Goal: Task Accomplishment & Management: Manage account settings

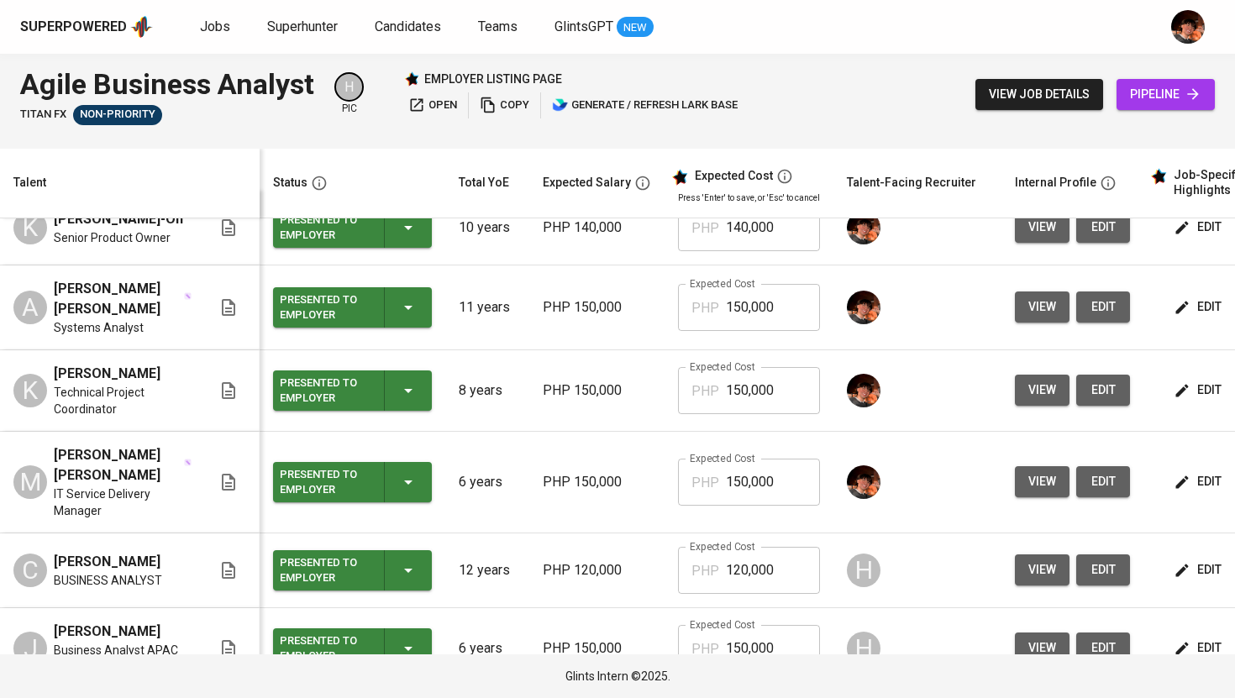
scroll to position [34, 0]
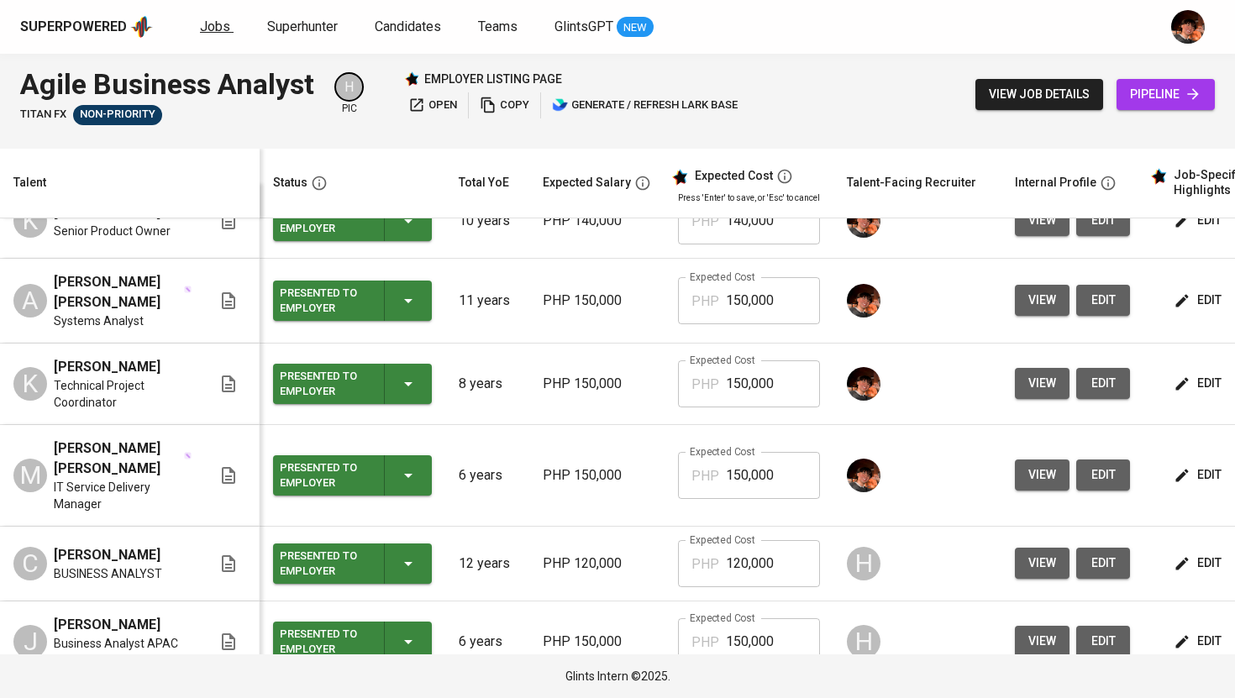
click at [218, 30] on span "Jobs" at bounding box center [215, 26] width 30 height 16
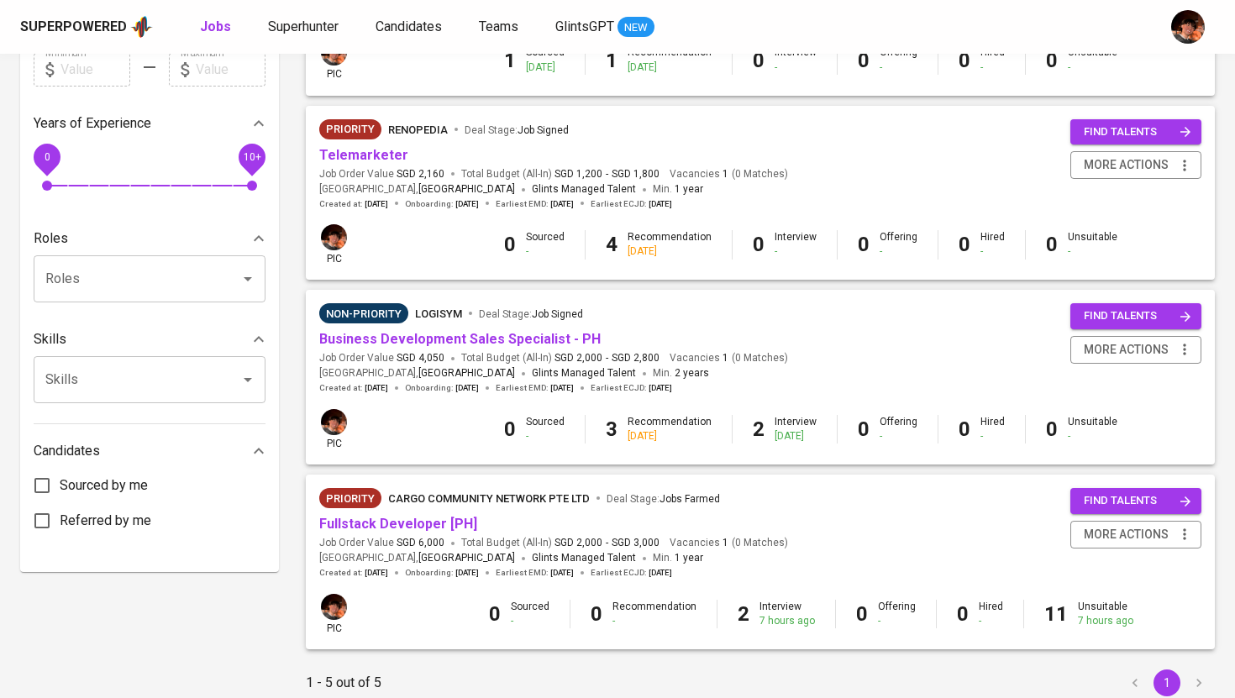
scroll to position [576, 0]
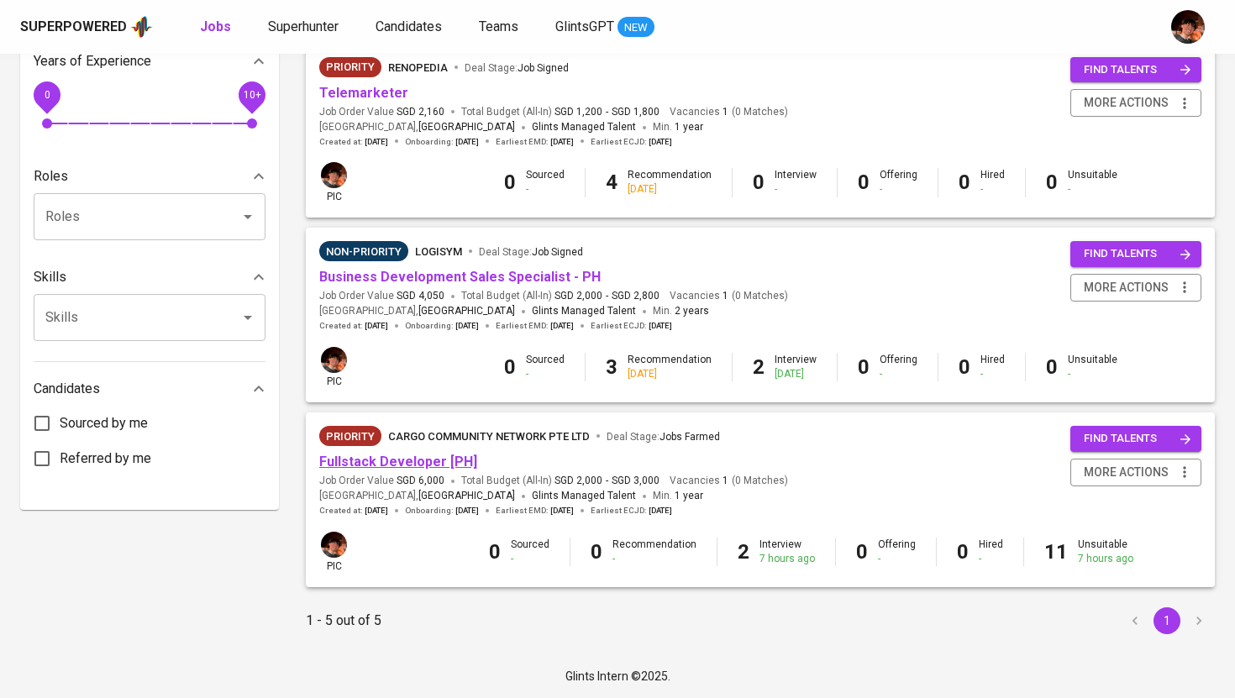
click at [386, 459] on link "Fullstack Developer [PH]" at bounding box center [398, 462] width 158 height 16
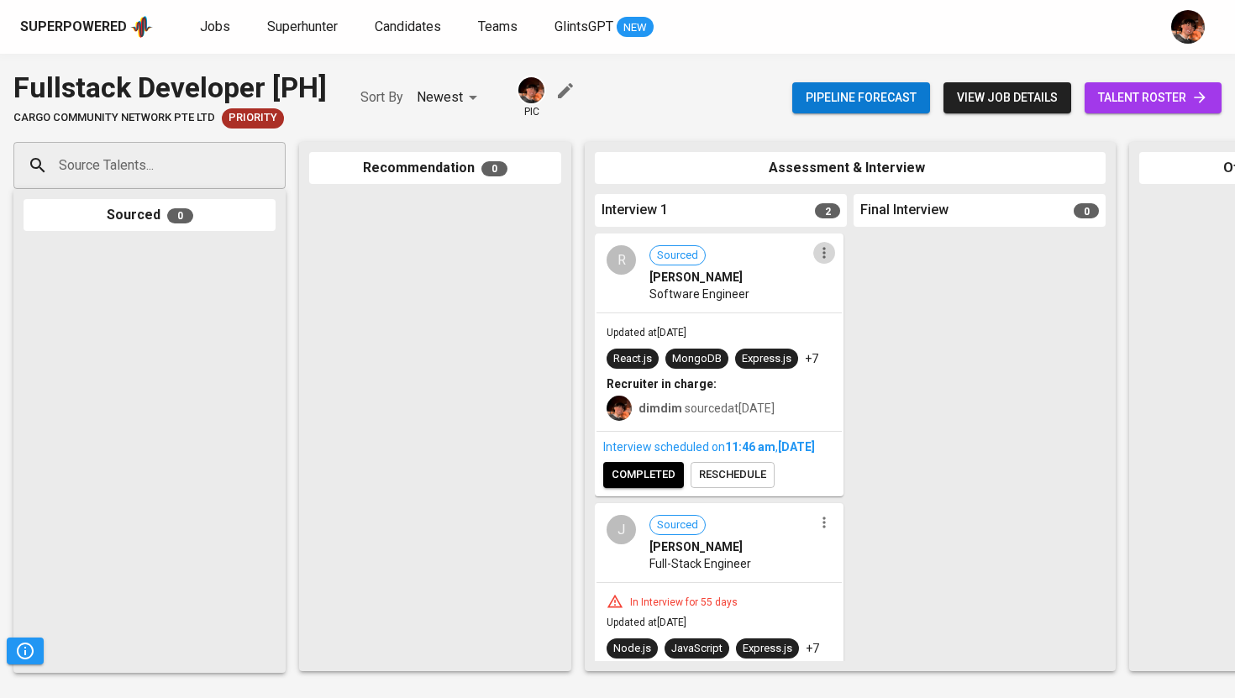
click at [817, 259] on icon "button" at bounding box center [824, 252] width 17 height 17
click at [839, 328] on span "Move to unsuitable" at bounding box center [864, 334] width 88 height 15
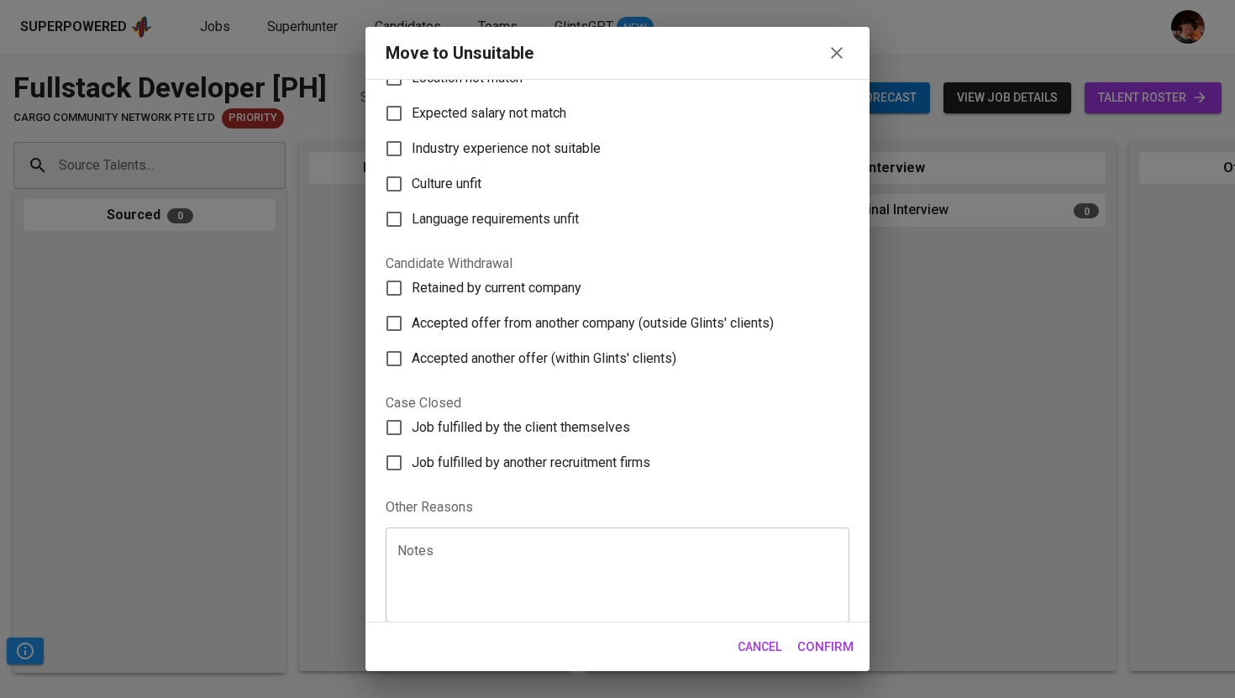
scroll to position [163, 0]
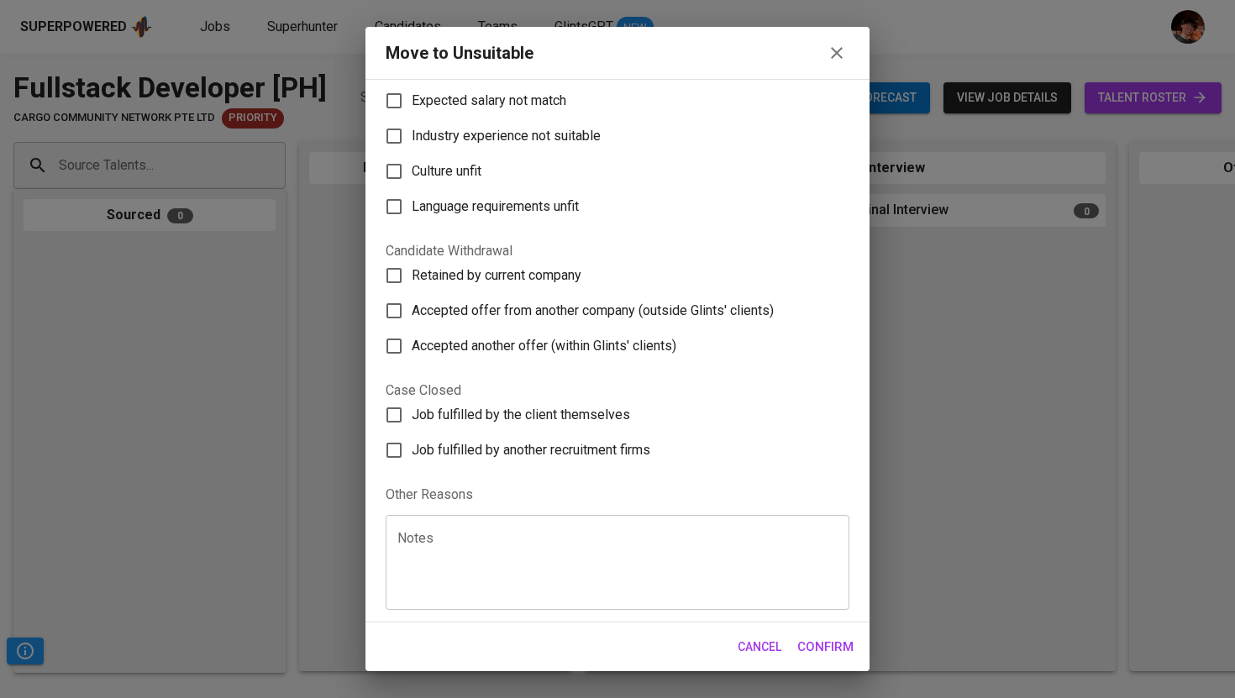
click at [559, 540] on textarea at bounding box center [617, 563] width 440 height 64
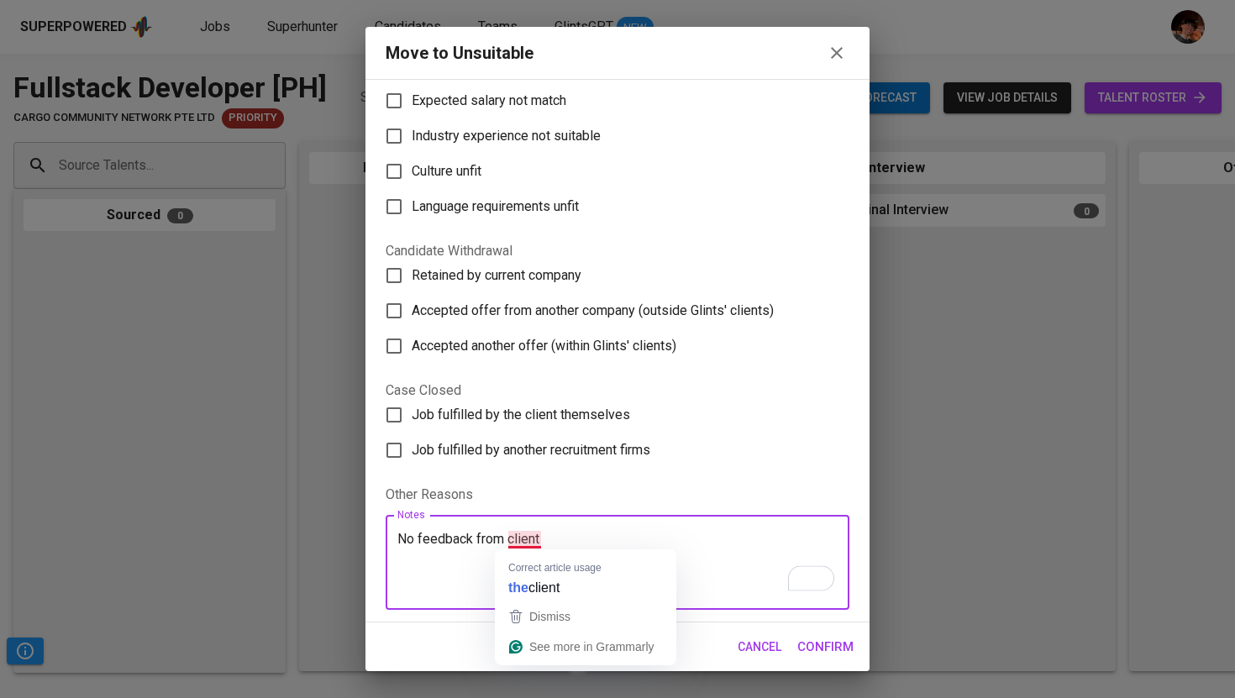
click at [514, 542] on textarea "No feedback from client" at bounding box center [617, 563] width 440 height 64
type textarea "No feedback from the client"
click at [806, 651] on span "Confirm" at bounding box center [825, 647] width 56 height 22
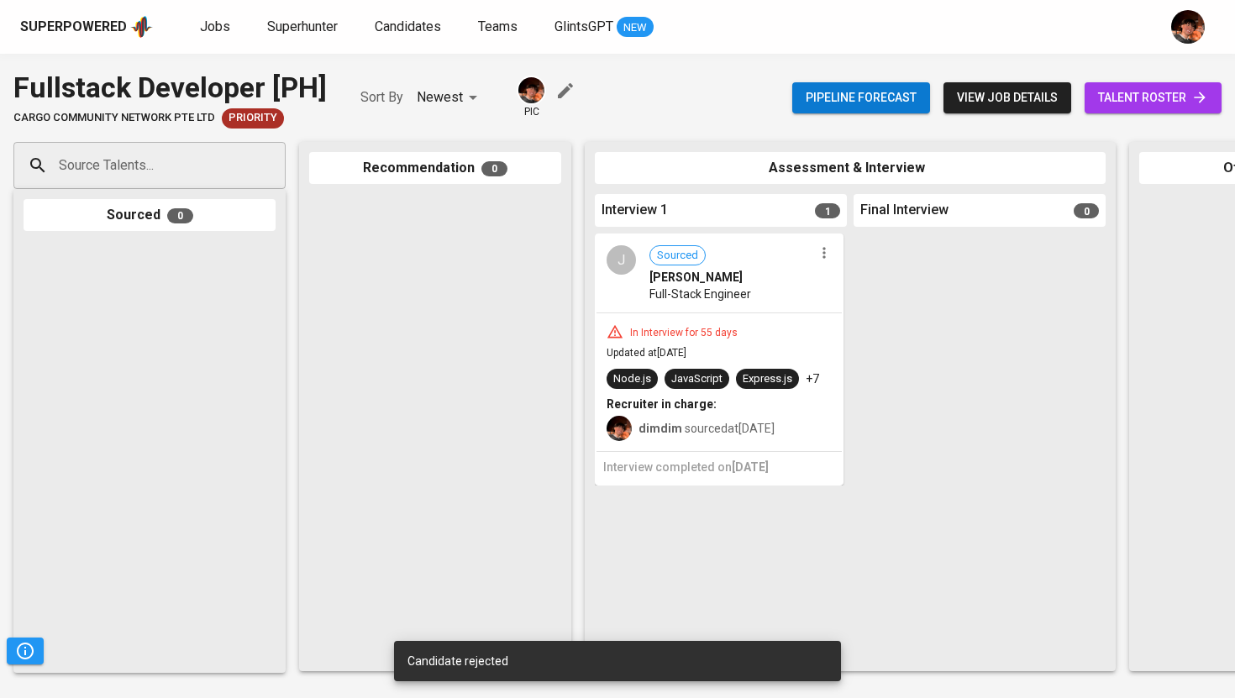
click at [831, 251] on icon "button" at bounding box center [824, 252] width 17 height 17
click at [841, 362] on span "Move to unsuitable" at bounding box center [871, 359] width 88 height 15
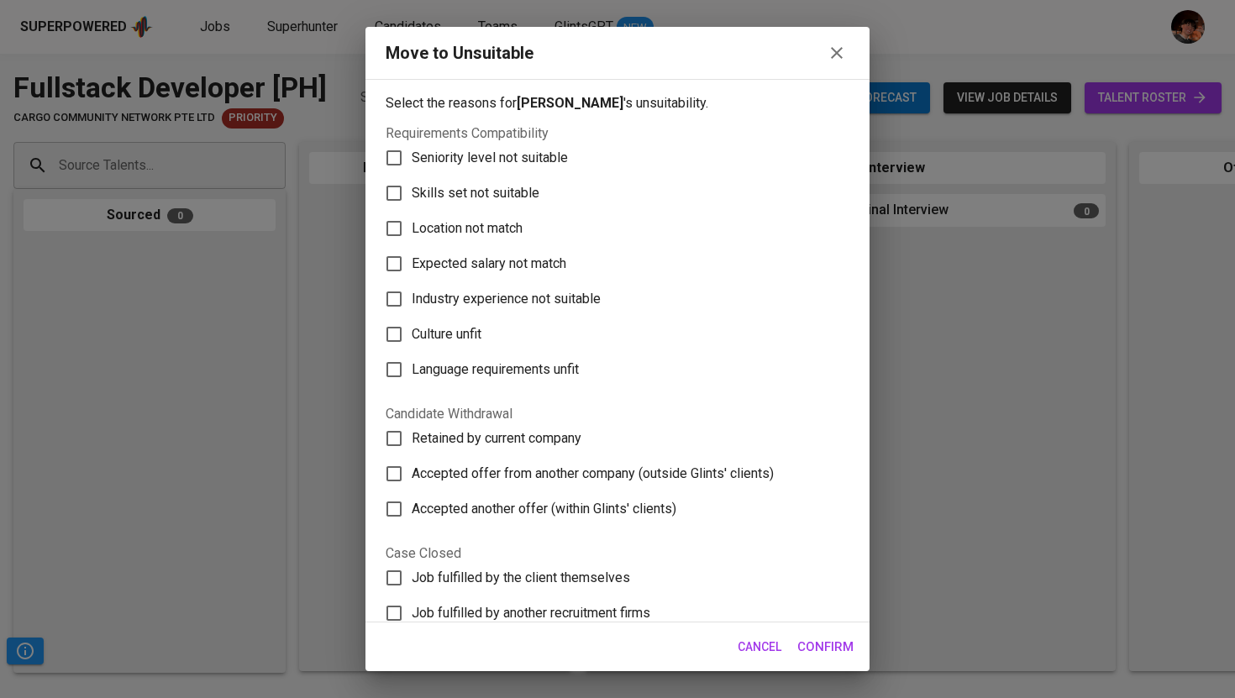
scroll to position [165, 0]
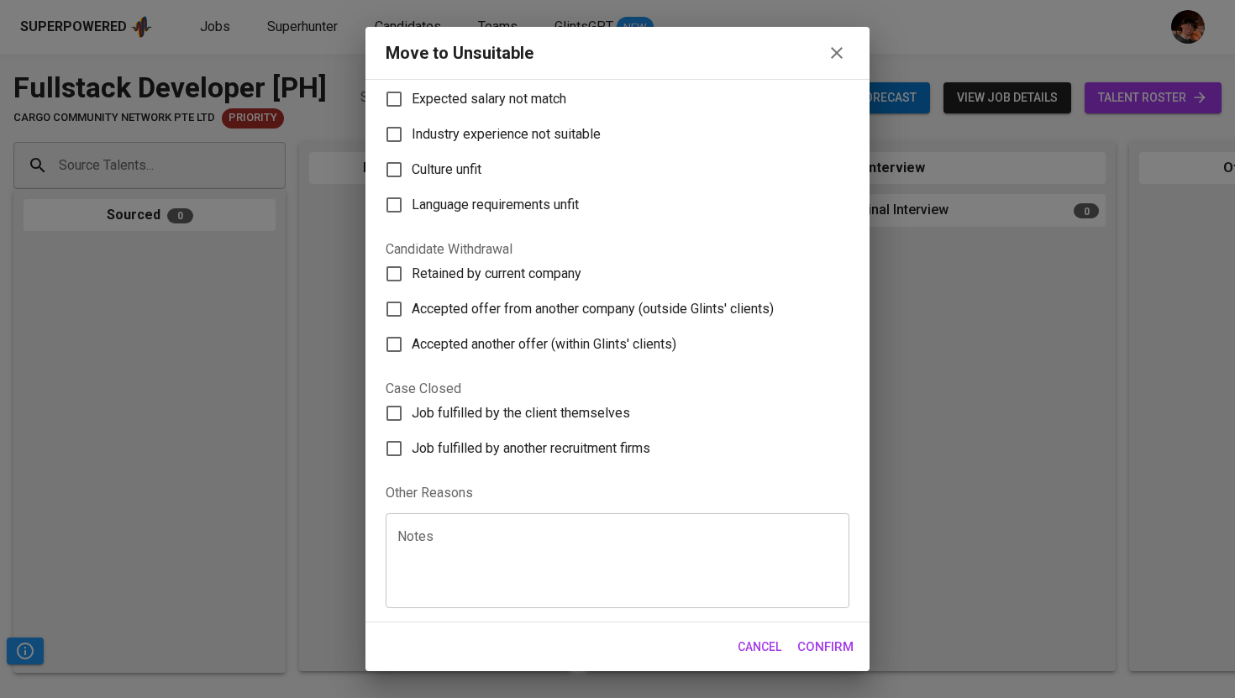
click at [512, 528] on div "Notes" at bounding box center [618, 560] width 464 height 95
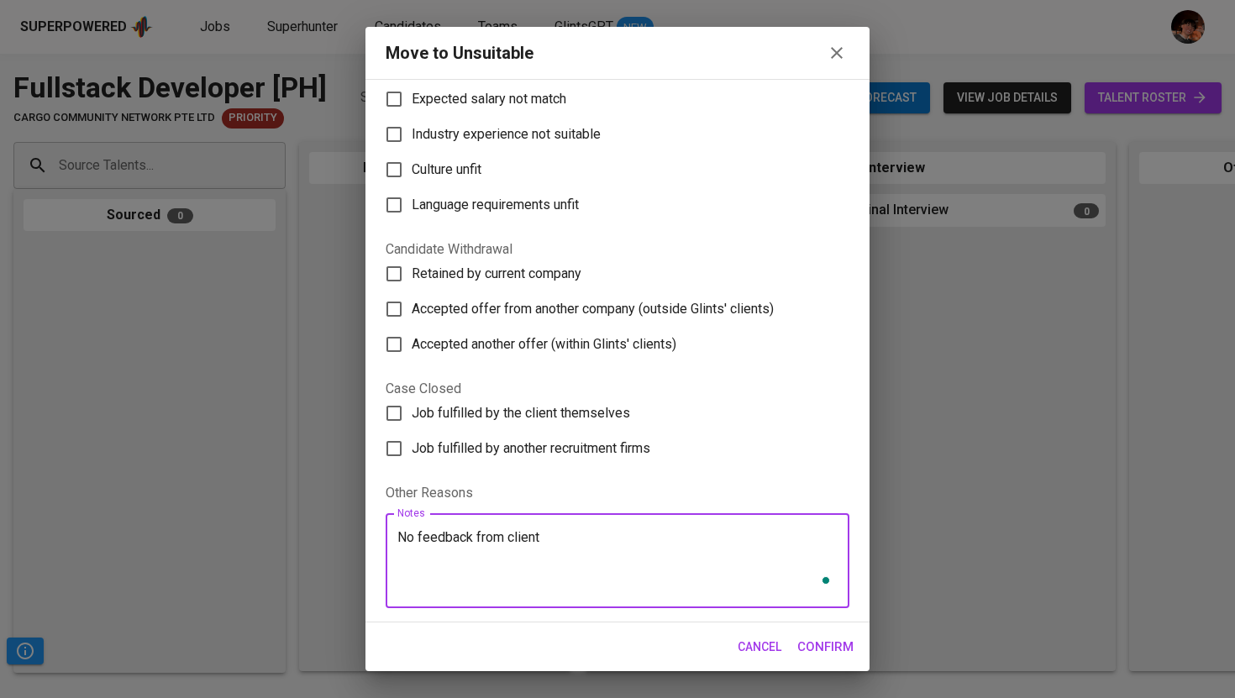
type textarea "No feedback from client"
click at [816, 638] on span "Confirm" at bounding box center [825, 647] width 56 height 22
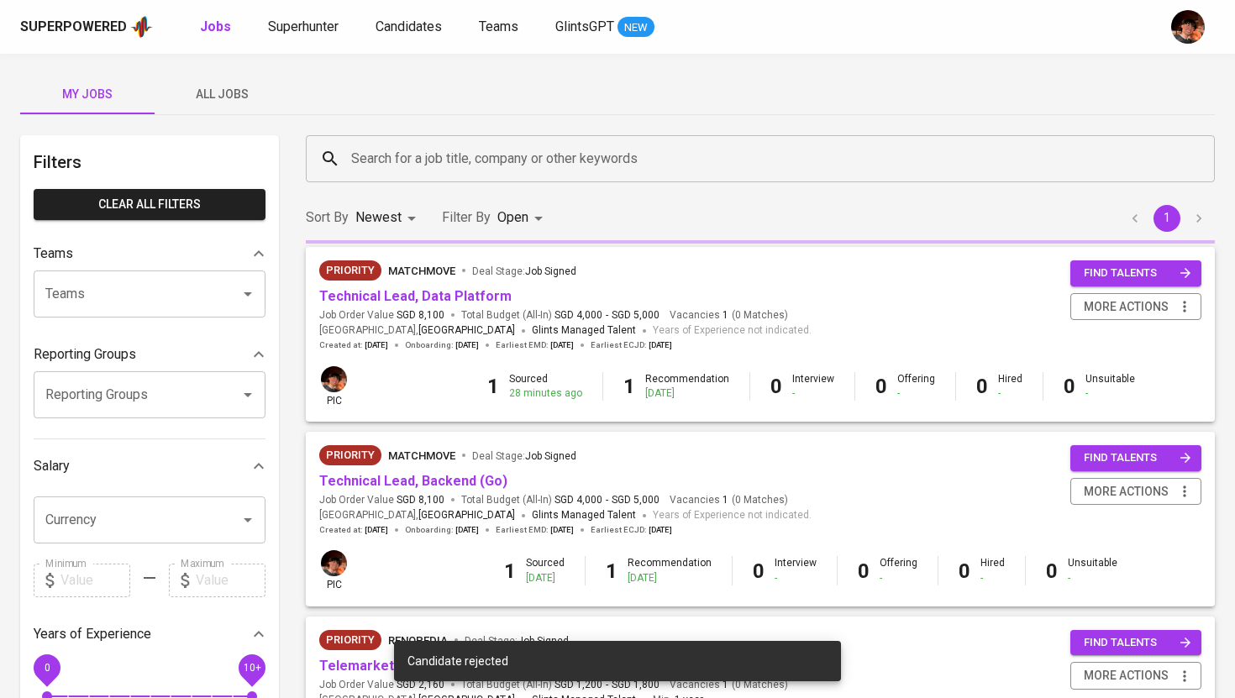
scroll to position [576, 0]
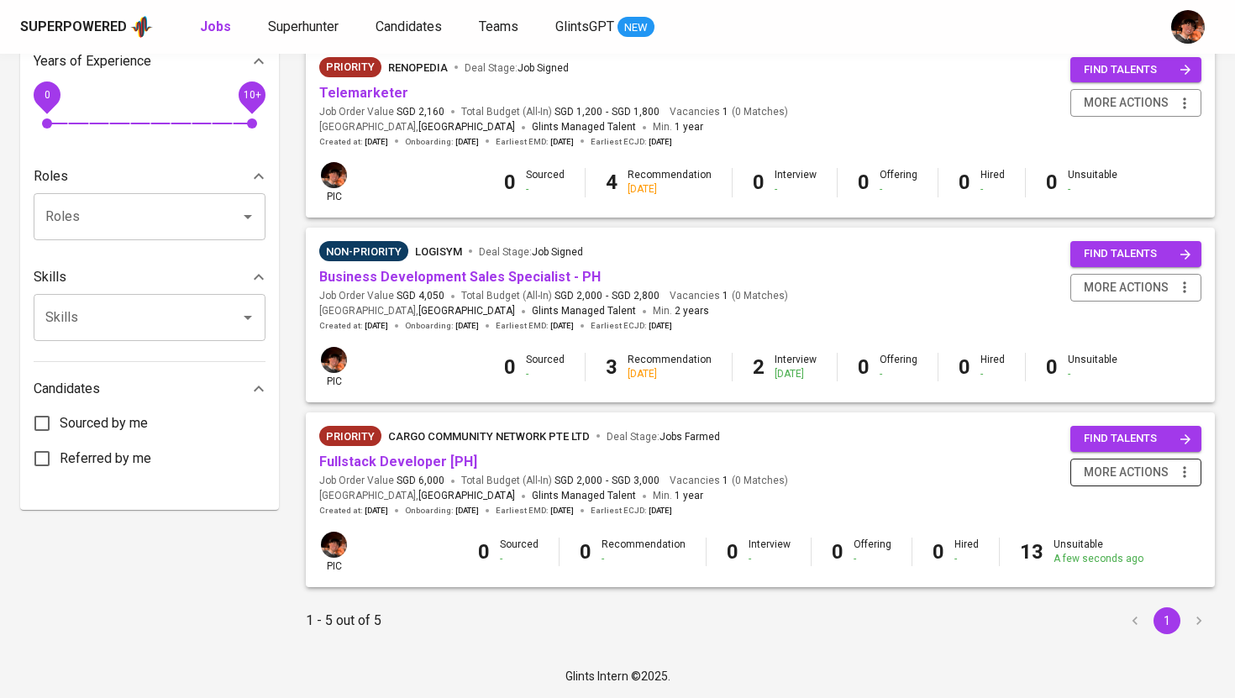
click at [1132, 473] on span "more actions" at bounding box center [1126, 472] width 85 height 21
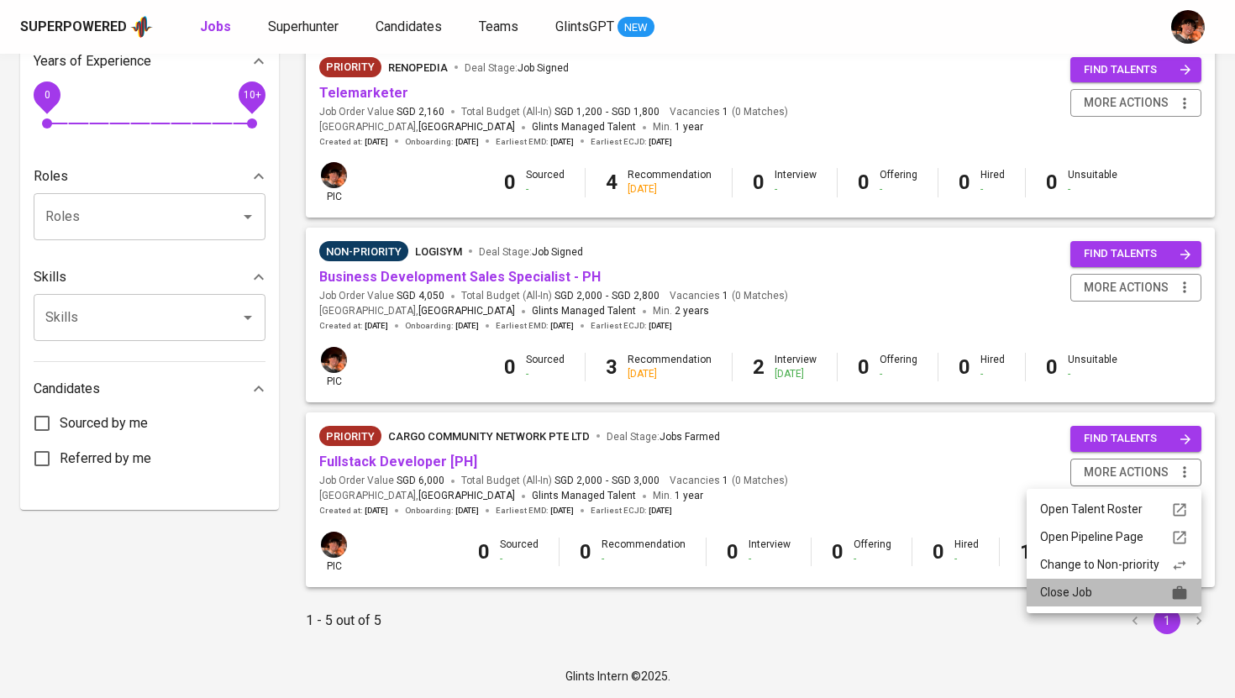
click at [1101, 596] on div "Close Job" at bounding box center [1114, 593] width 148 height 18
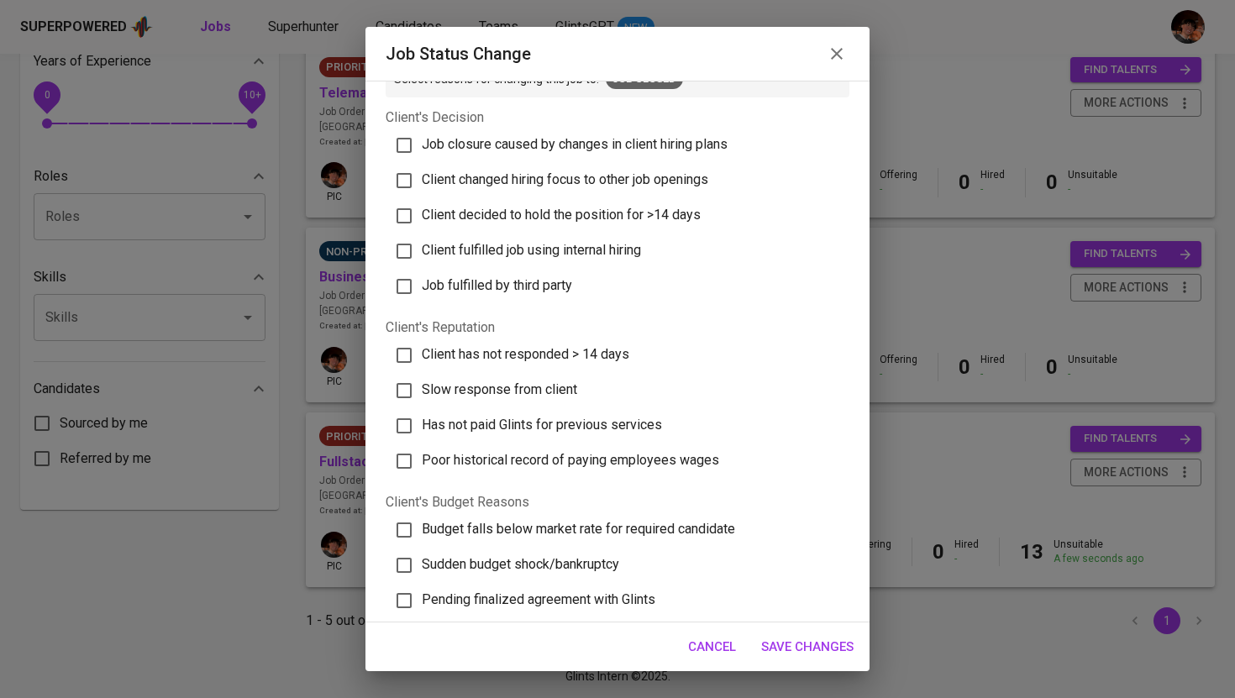
scroll to position [50, 0]
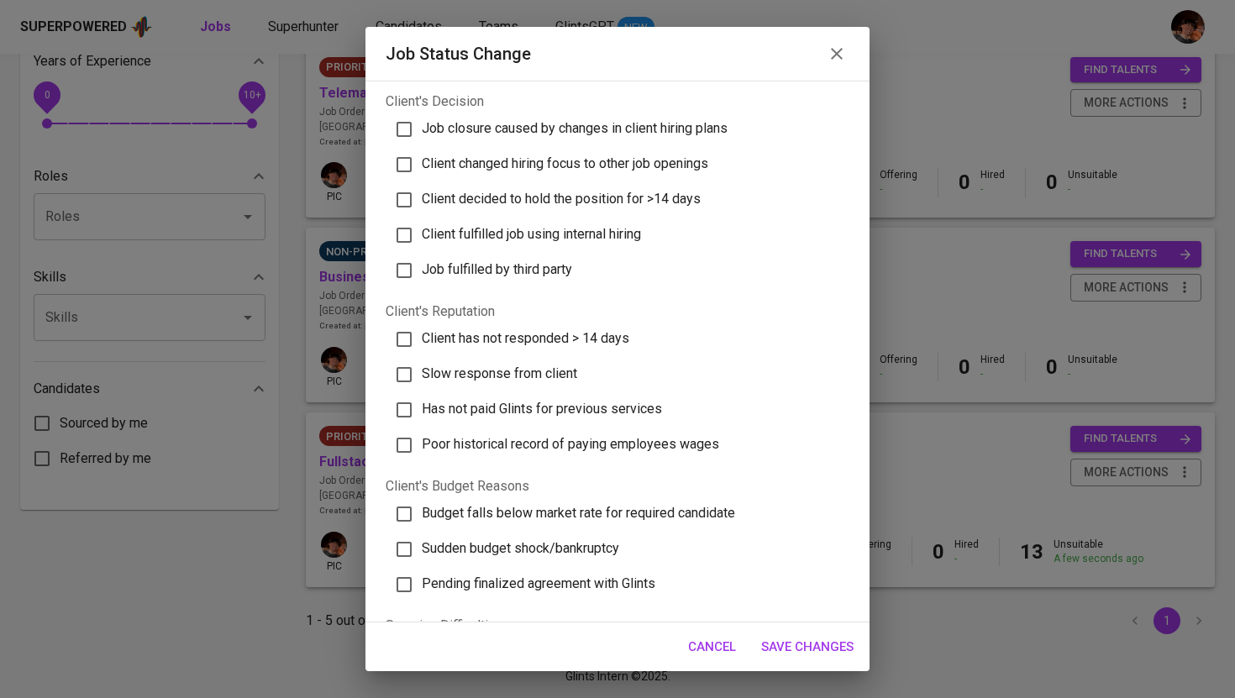
click at [552, 372] on span "Slow response from client" at bounding box center [499, 373] width 155 height 16
click at [422, 372] on input "Slow response from client" at bounding box center [403, 374] width 35 height 35
checkbox input "true"
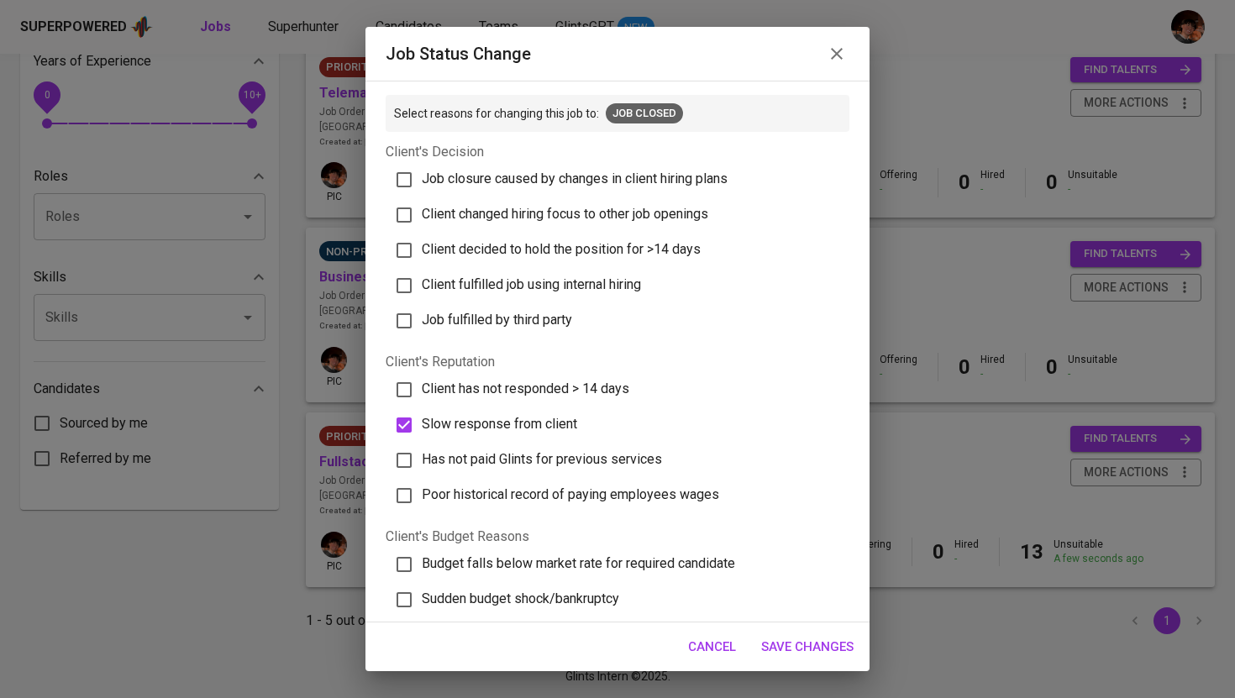
click at [812, 652] on span "Save Changes" at bounding box center [807, 647] width 92 height 22
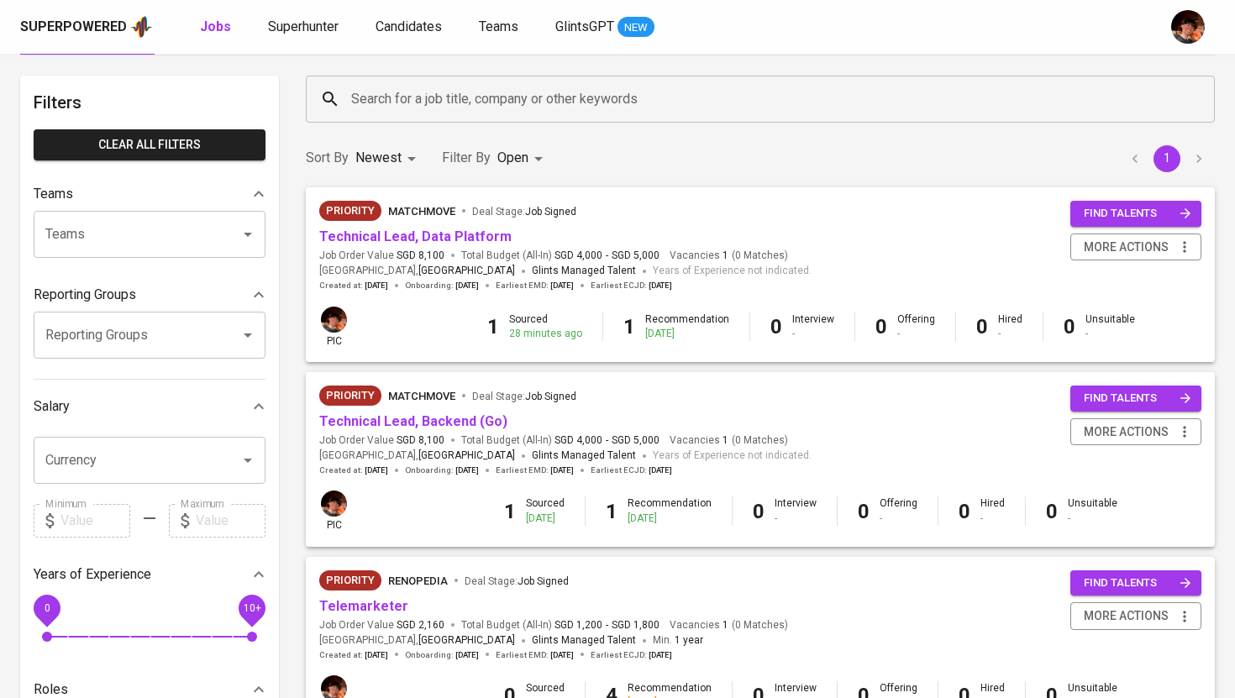
scroll to position [24, 0]
